Goal: Participate in discussion: Engage in conversation with other users on a specific topic

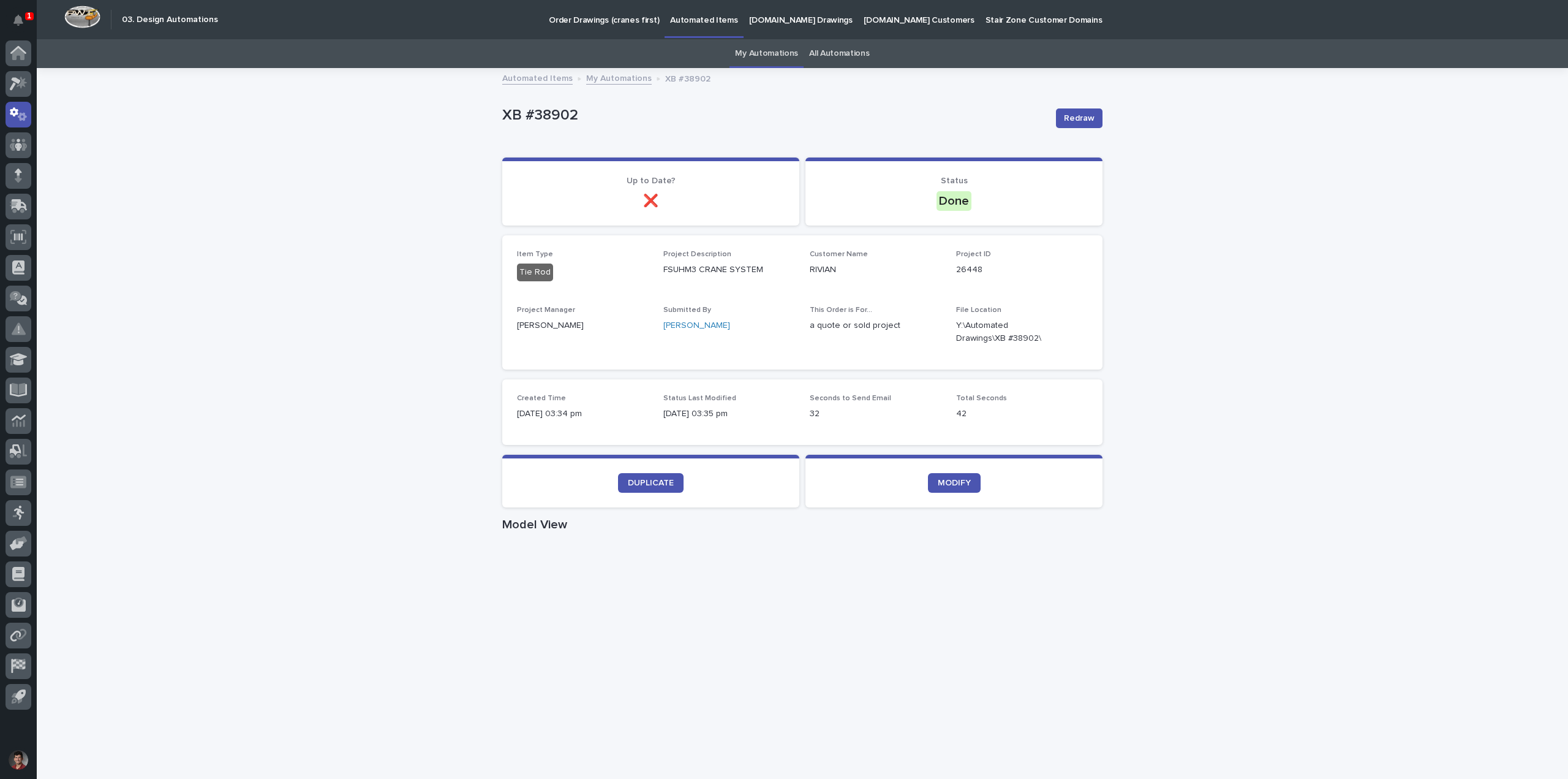
drag, startPoint x: 19, startPoint y: 24, endPoint x: 231, endPoint y: 75, distance: 218.0
click at [19, 24] on icon "Notifications" at bounding box center [19, 20] width 10 height 11
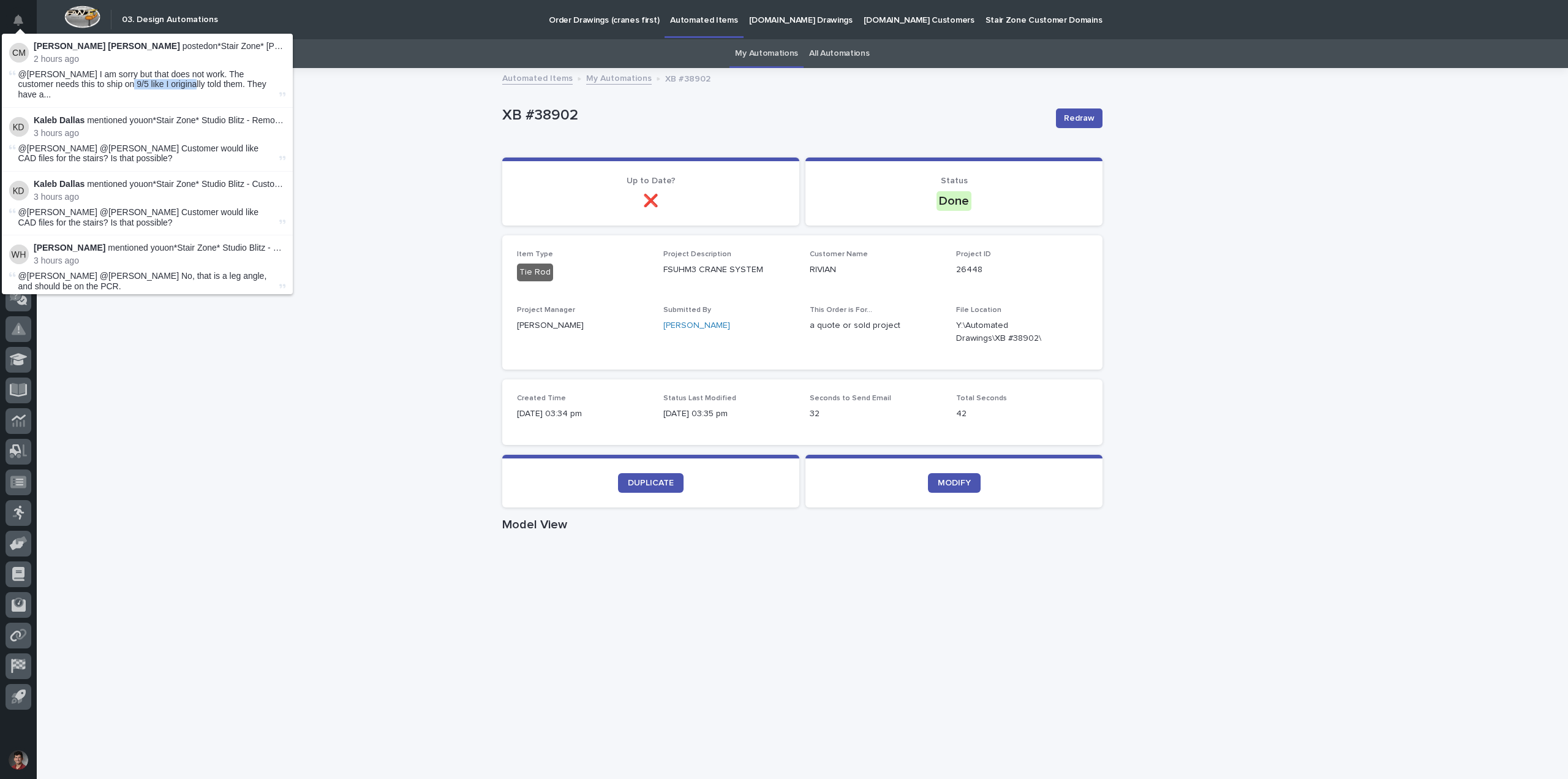
drag, startPoint x: 108, startPoint y: 81, endPoint x: 168, endPoint y: 80, distance: 60.0
click at [168, 80] on span "@Adam Yutzy I am sorry but that does not work. The customer needs this to ship …" at bounding box center [148, 84] width 259 height 31
click at [223, 80] on span "@Adam Yutzy I am sorry but that does not work. The customer needs this to ship …" at bounding box center [148, 84] width 259 height 31
drag, startPoint x: 220, startPoint y: 85, endPoint x: 233, endPoint y: 85, distance: 13.0
click at [231, 85] on span "@Adam Yutzy I am sorry but that does not work. The customer needs this to ship …" at bounding box center [148, 84] width 259 height 31
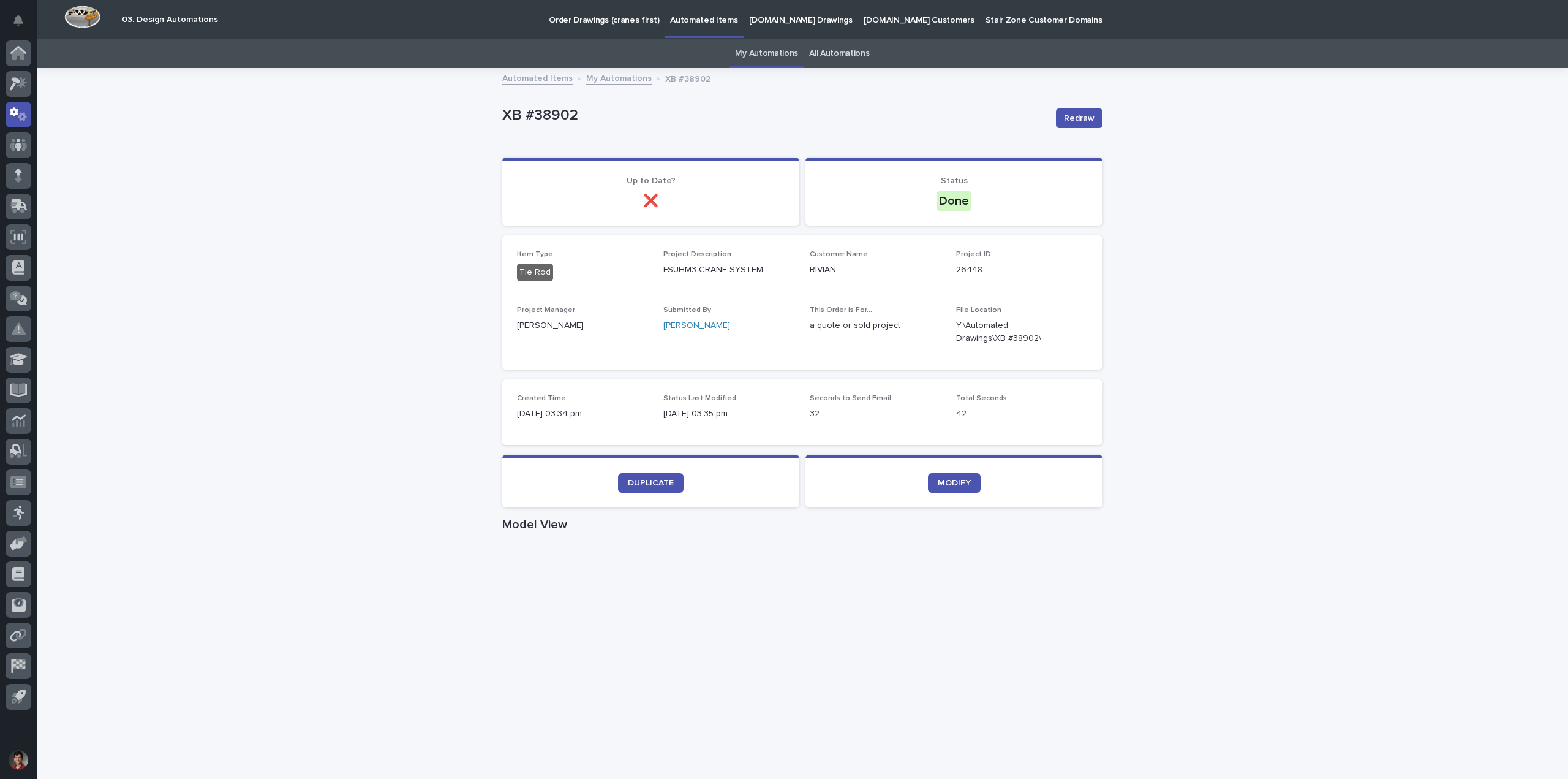
click at [351, 143] on div "Loading... Saving… Loading... Saving… XB #38902 Redraw XB #38902 Redraw Sorry, …" at bounding box center [802, 709] width 1531 height 1280
click at [21, 88] on icon at bounding box center [22, 82] width 11 height 12
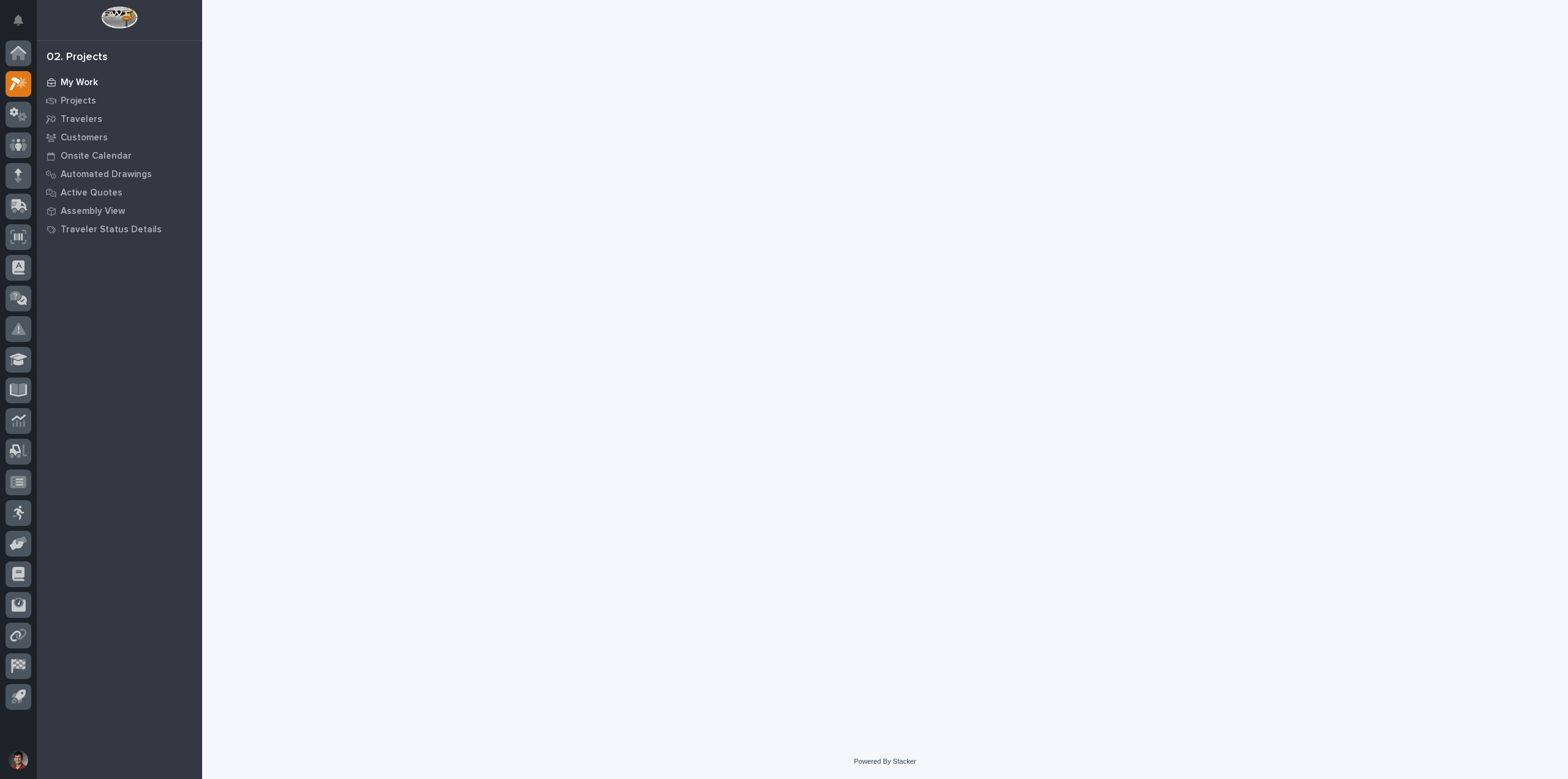
click at [71, 81] on p "My Work" at bounding box center [79, 82] width 38 height 11
click at [88, 78] on p "My Work" at bounding box center [79, 82] width 38 height 11
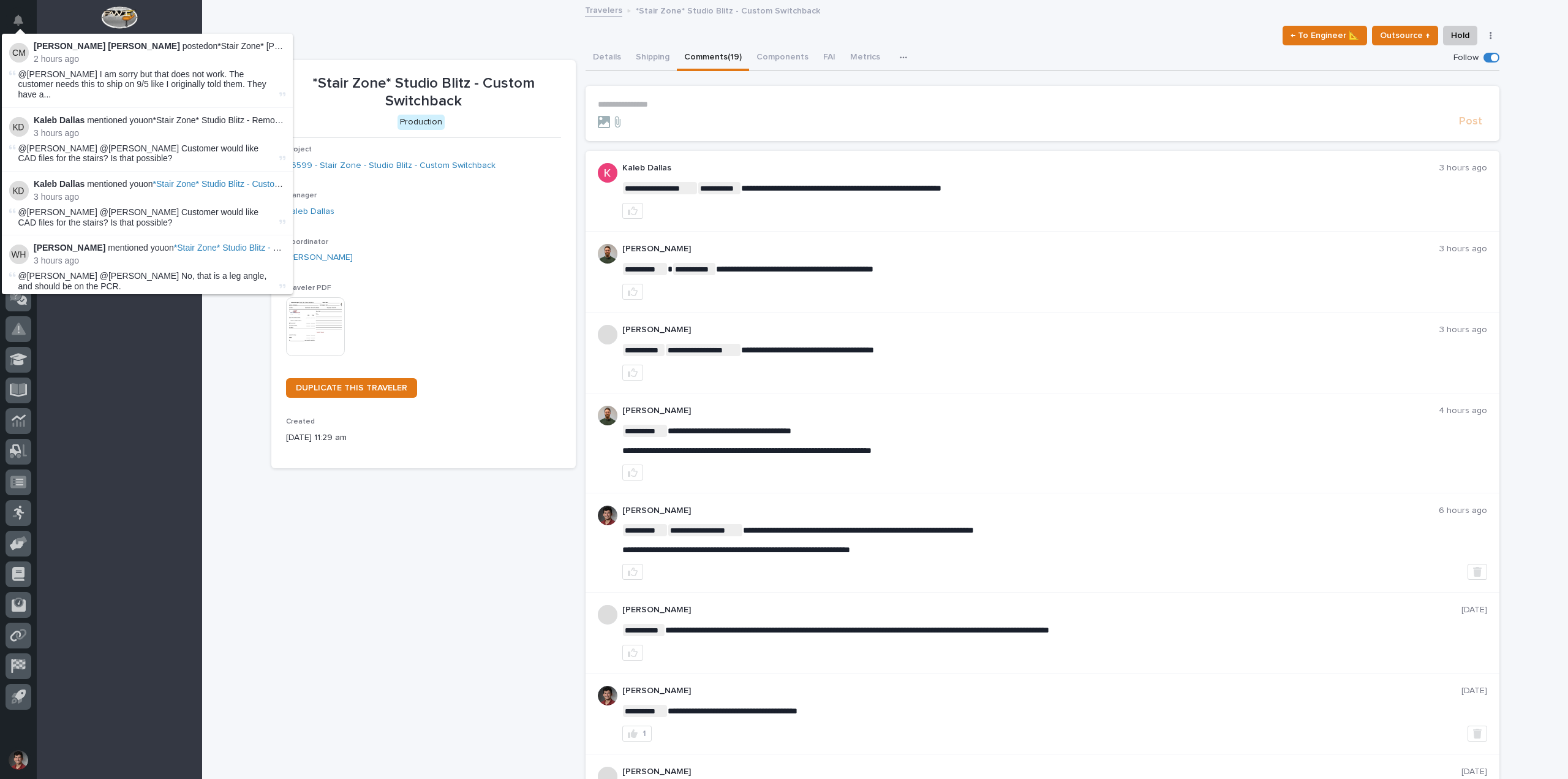
click at [313, 26] on div "← To Engineer 📐 Outsource ↑ Hold Cancel Change Traveler Type Regenerate PDF Gen…" at bounding box center [885, 36] width 1228 height 20
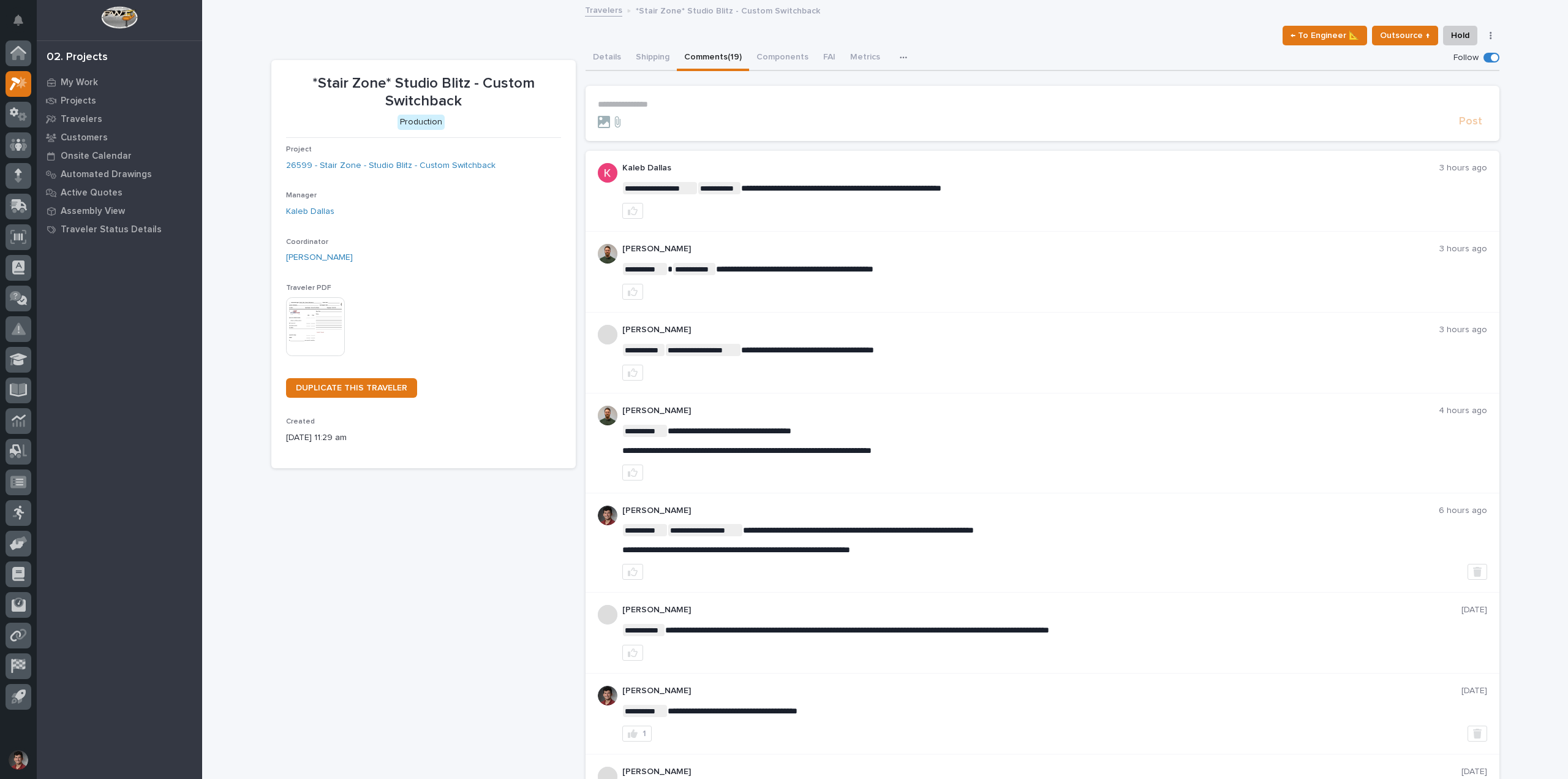
click at [612, 9] on link "Travelers" at bounding box center [604, 9] width 38 height 14
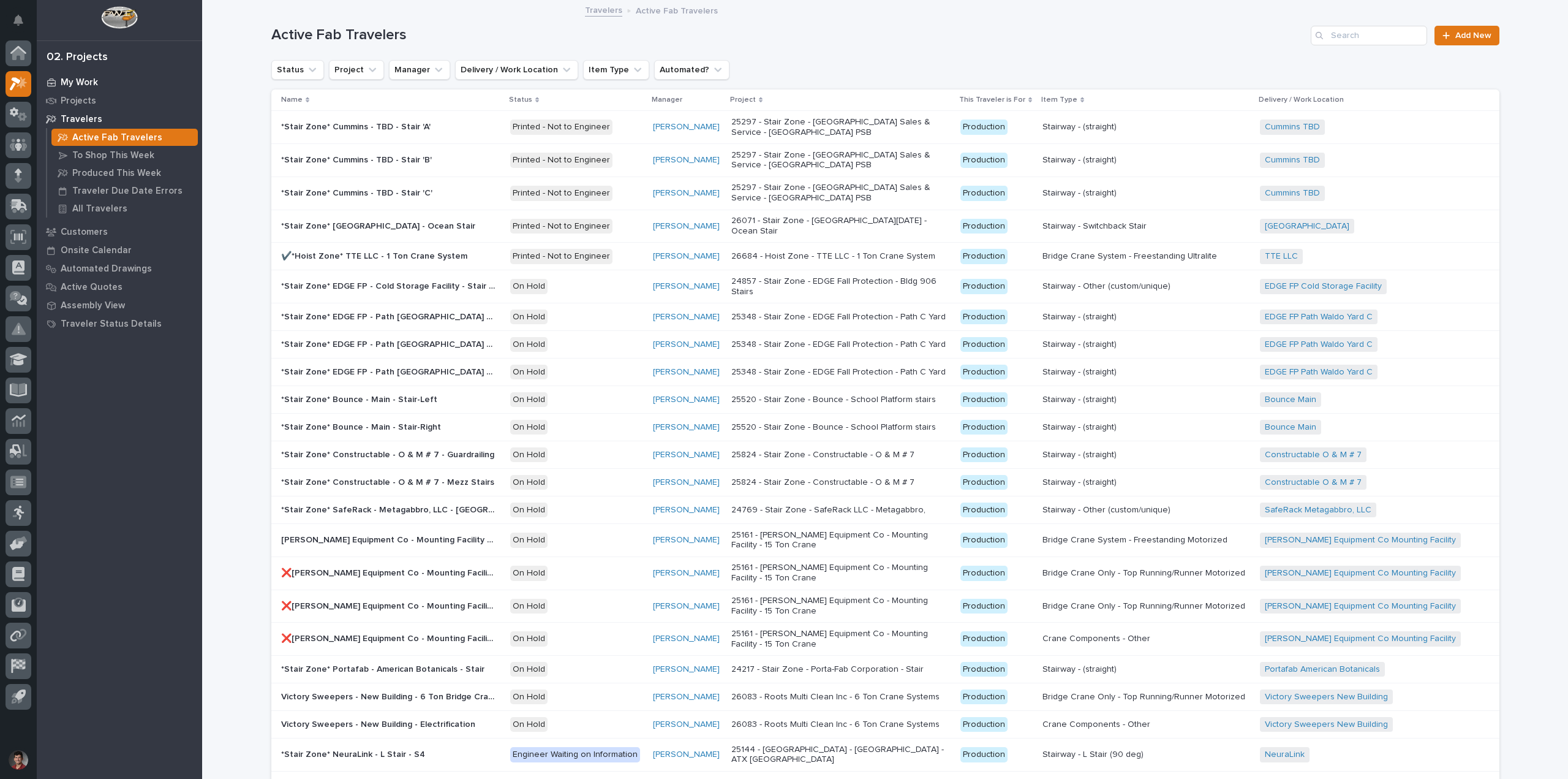
click at [81, 84] on p "My Work" at bounding box center [79, 82] width 38 height 11
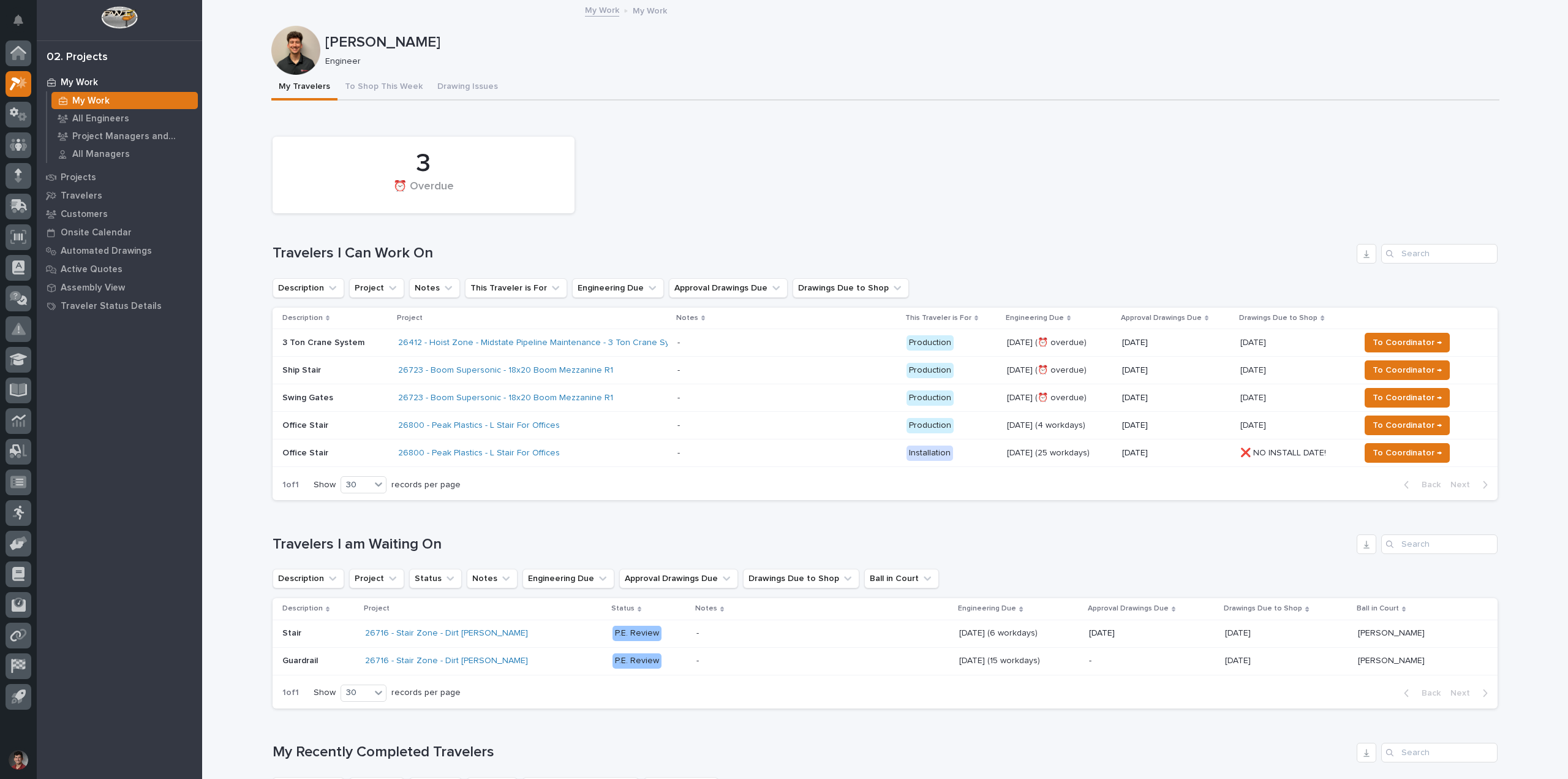
click at [710, 349] on div "- -" at bounding box center [787, 343] width 219 height 20
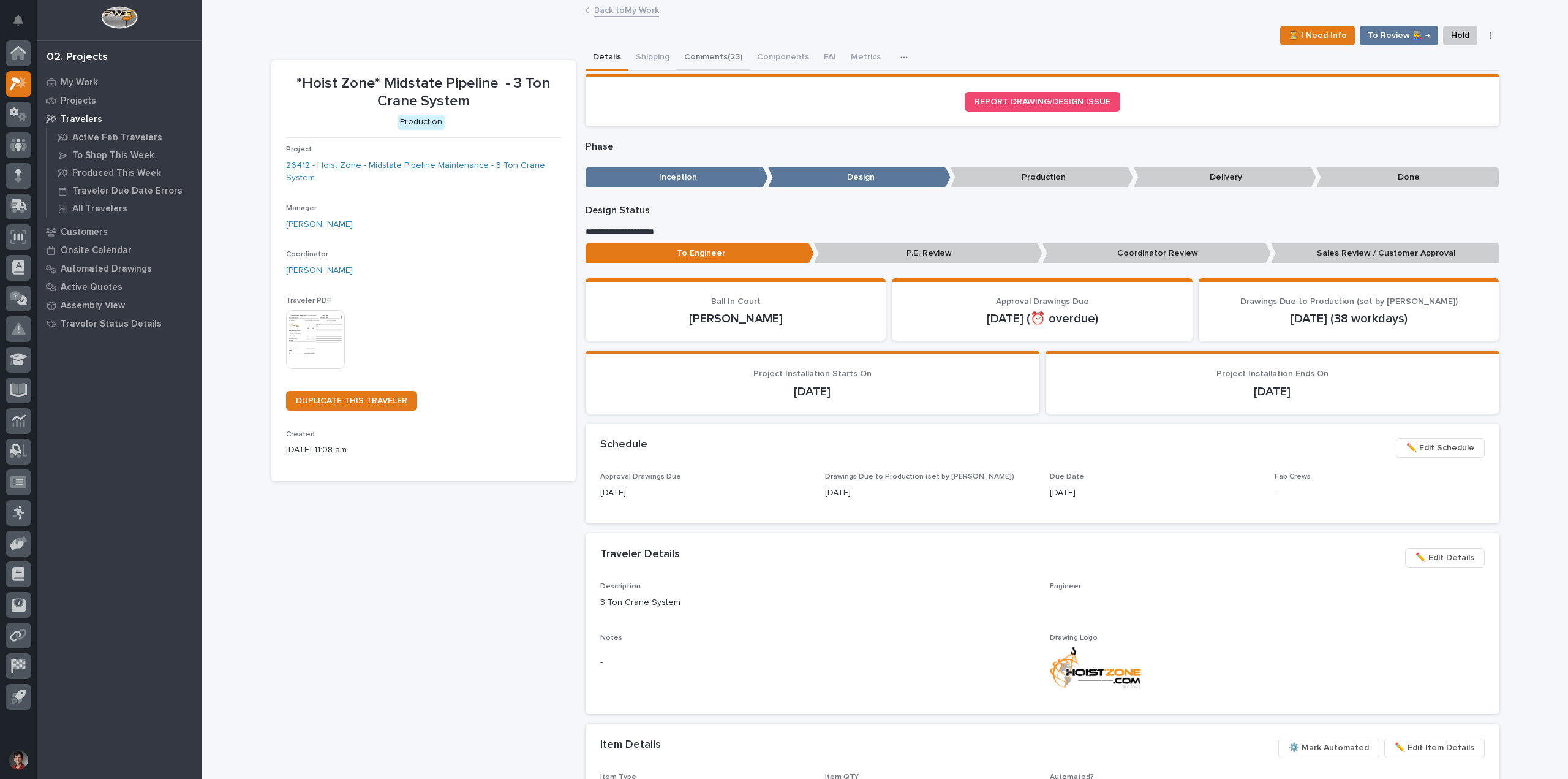
click at [699, 53] on button "Comments (23)" at bounding box center [713, 58] width 73 height 26
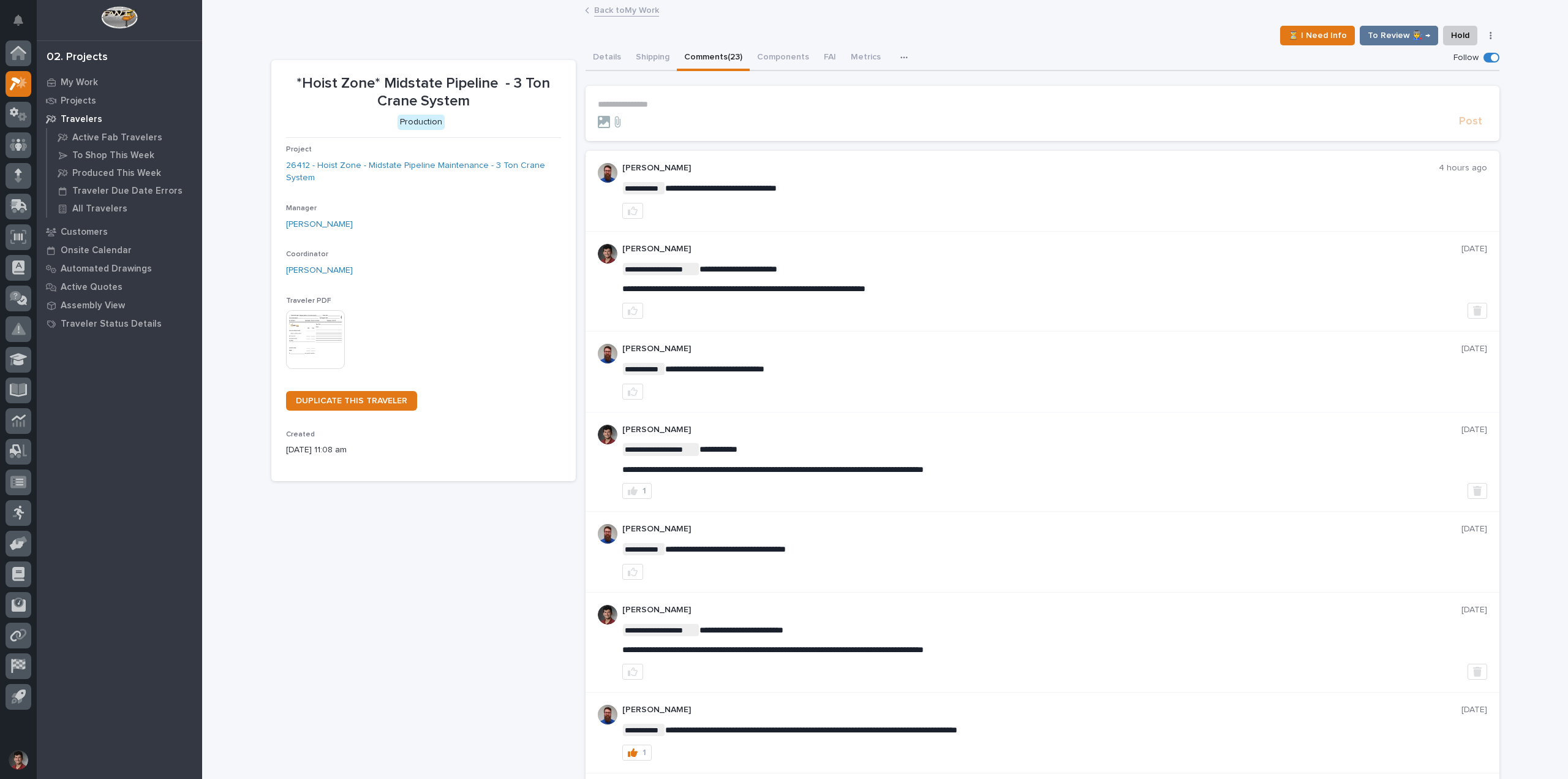
click at [637, 99] on p "**********" at bounding box center [1042, 104] width 889 height 11
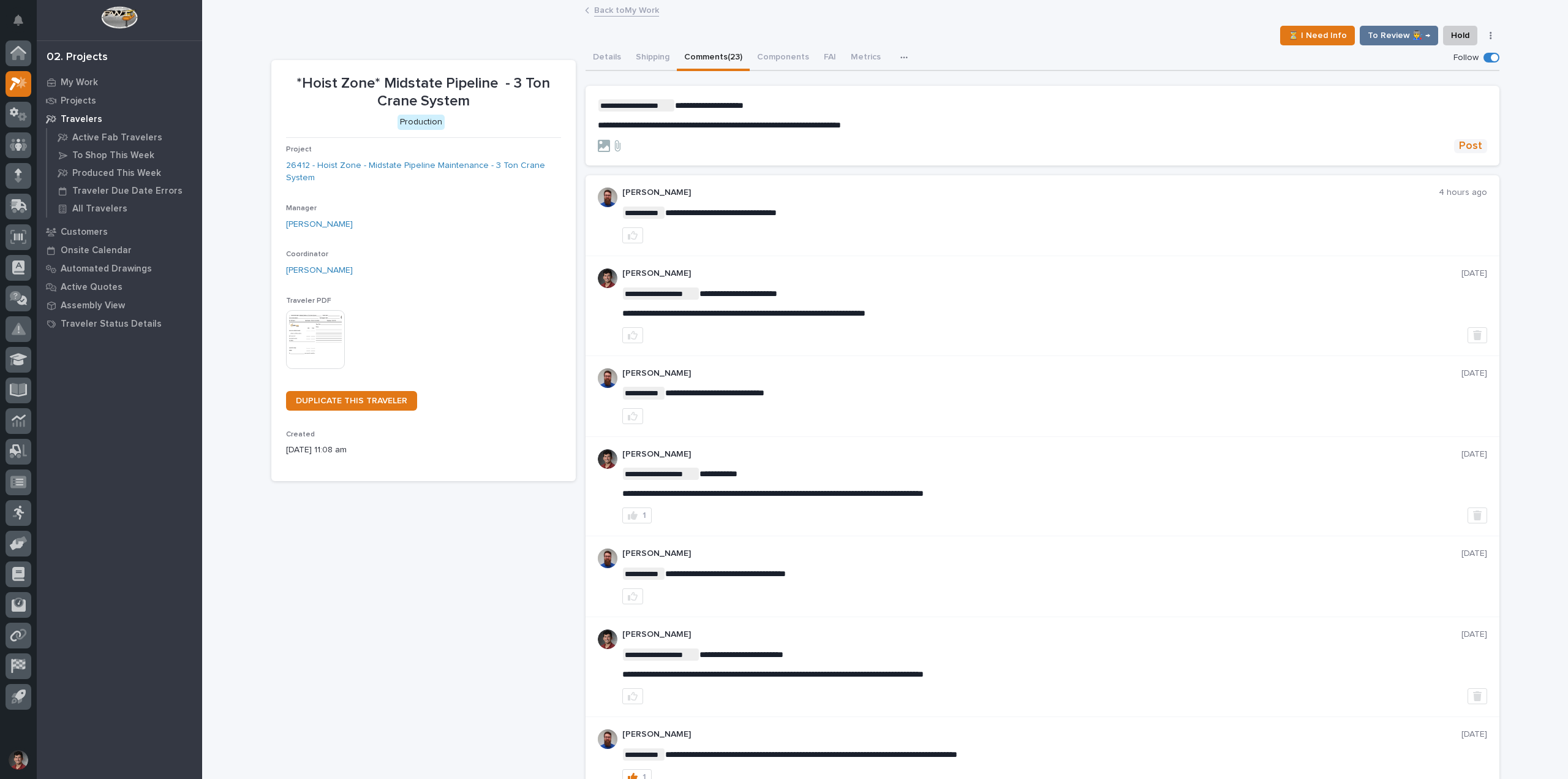
click at [1465, 148] on span "Post" at bounding box center [1470, 146] width 24 height 14
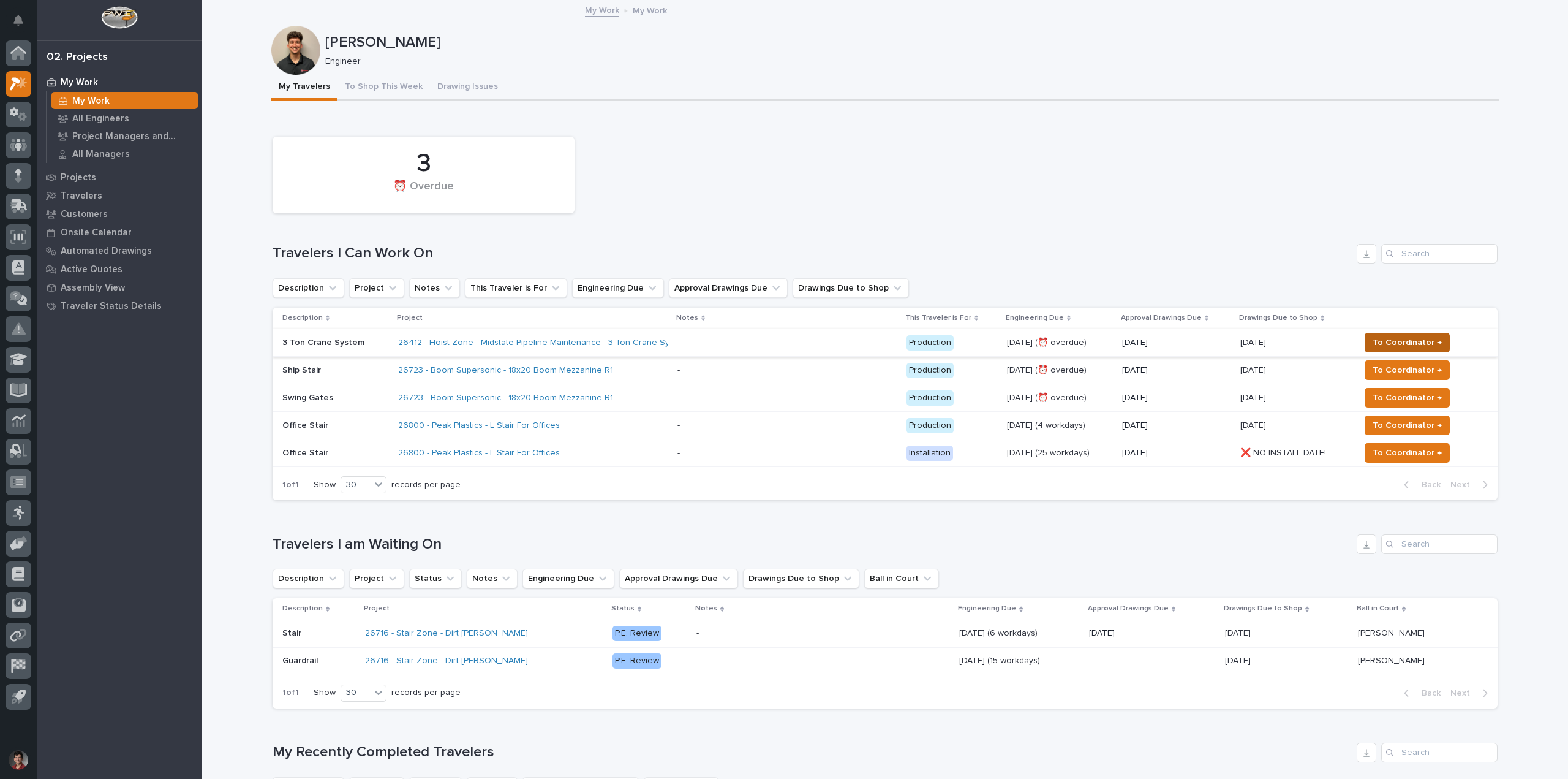
click at [1401, 334] on button "To Coordinator →" at bounding box center [1407, 343] width 85 height 20
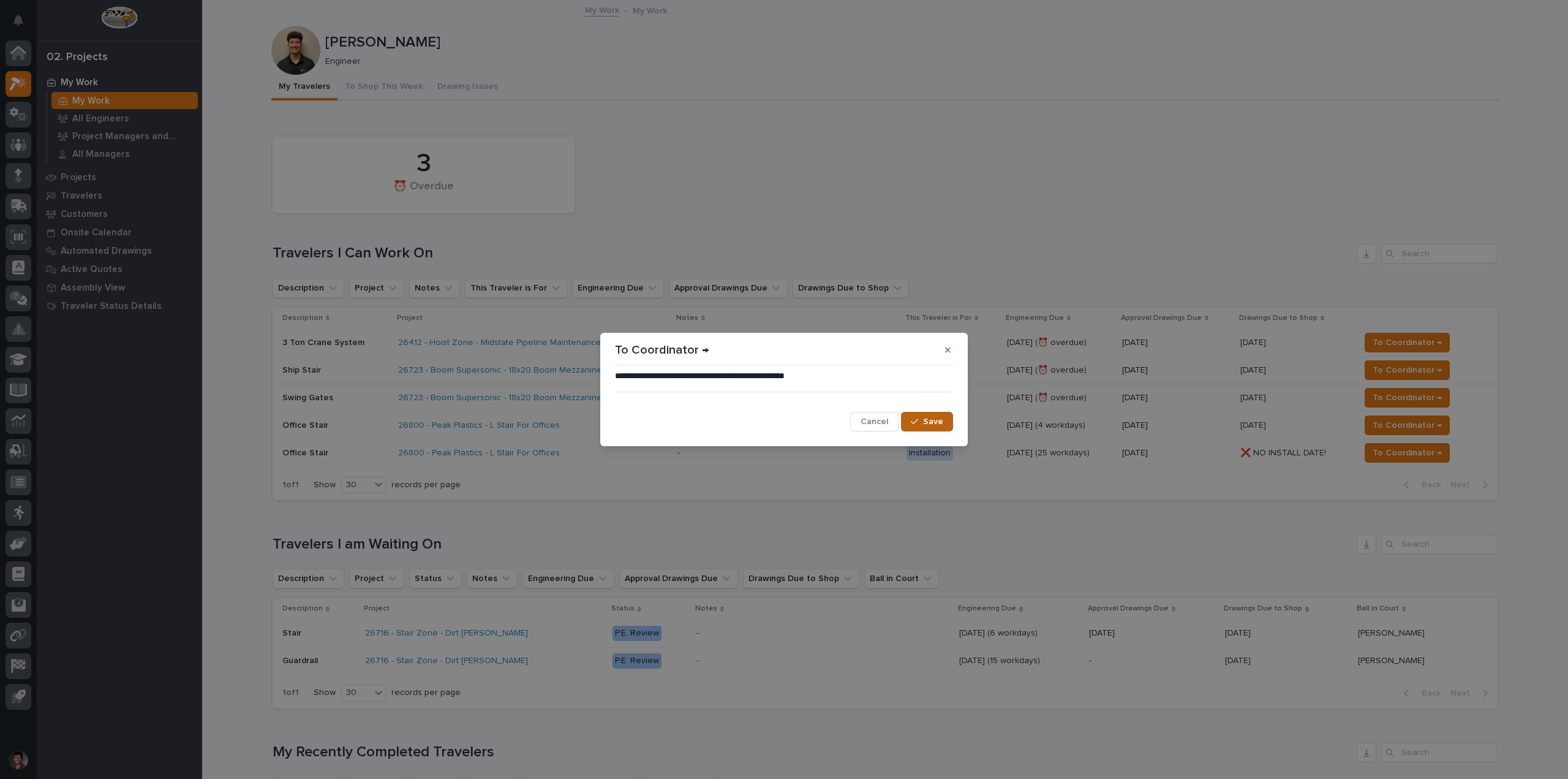
click at [918, 420] on icon "button" at bounding box center [914, 422] width 7 height 6
